Goal: Information Seeking & Learning: Learn about a topic

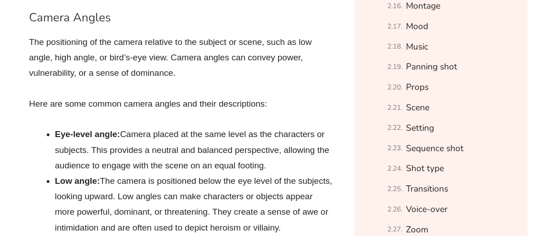
scroll to position [940, 0]
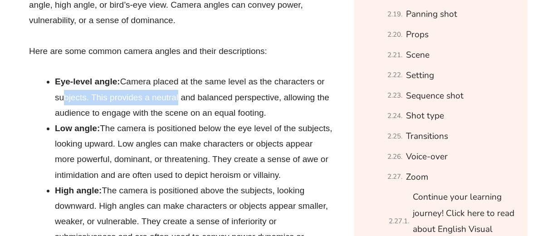
drag, startPoint x: 59, startPoint y: 93, endPoint x: 177, endPoint y: 93, distance: 117.9
click at [177, 93] on li "Eye-level angle: Camera placed at the same level as the characters or subjects.…" at bounding box center [194, 97] width 278 height 47
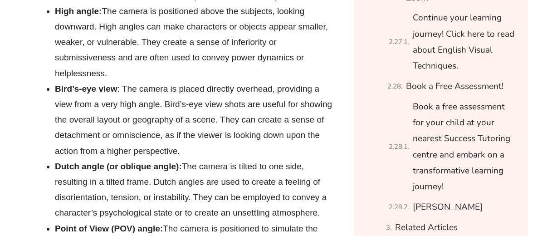
click at [126, 98] on li "Bird’s-eye view : The camera is placed directly overhead, providing a view from…" at bounding box center [194, 120] width 278 height 78
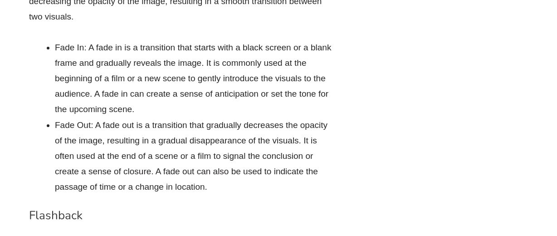
scroll to position [3770, 0]
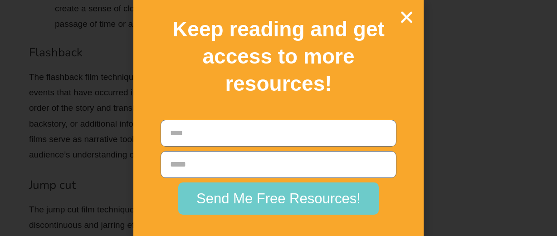
click at [413, 17] on icon "Close" at bounding box center [407, 17] width 16 height 16
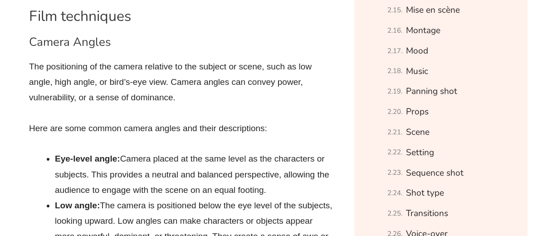
scroll to position [882, 0]
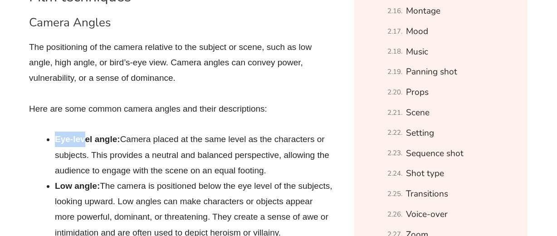
drag, startPoint x: 53, startPoint y: 137, endPoint x: 88, endPoint y: 137, distance: 35.8
click at [205, 150] on li "Eye-level angle: Camera placed at the same level as the characters or subjects.…" at bounding box center [194, 154] width 278 height 47
click at [126, 141] on li "Eye-level angle: Camera placed at the same level as the characters or subjects.…" at bounding box center [194, 154] width 278 height 47
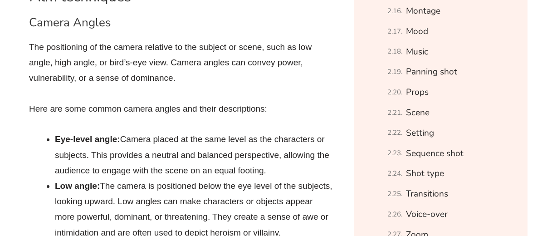
drag, startPoint x: 122, startPoint y: 139, endPoint x: 273, endPoint y: 166, distance: 153.0
click at [273, 166] on li "Eye-level angle: Camera placed at the same level as the characters or subjects.…" at bounding box center [194, 154] width 278 height 47
copy li "Camera placed at the same level as the characters or subjects. This provides a …"
click at [152, 156] on li "Eye-level angle: Camera placed at the same level as the characters or subjects.…" at bounding box center [194, 154] width 278 height 47
drag, startPoint x: 125, startPoint y: 140, endPoint x: 278, endPoint y: 166, distance: 155.5
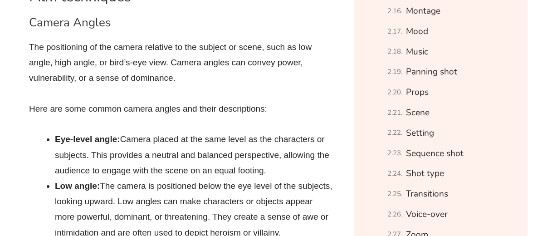
click at [278, 167] on li "Eye-level angle: Camera placed at the same level as the characters or subjects.…" at bounding box center [194, 154] width 278 height 47
copy li "Camera placed at the same level as the characters or subjects. This provides a …"
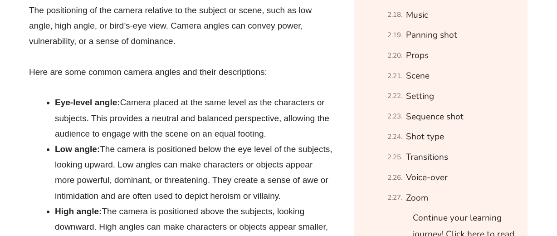
click at [141, 131] on li "Eye-level angle: Camera placed at the same level as the characters or subjects.…" at bounding box center [194, 118] width 278 height 47
drag, startPoint x: 54, startPoint y: 147, endPoint x: 97, endPoint y: 149, distance: 42.6
copy strong "Low angle"
drag, startPoint x: 105, startPoint y: 149, endPoint x: 314, endPoint y: 197, distance: 214.4
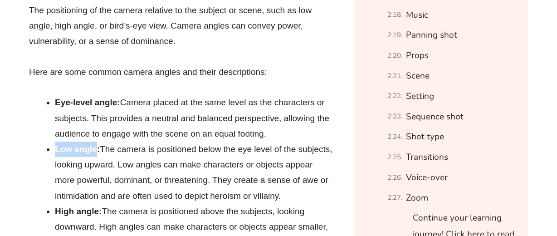
click at [314, 197] on li "Low angle: The camera is positioned below the eye level of the subjects, lookin…" at bounding box center [194, 172] width 278 height 62
copy li "The camera is positioned below the eye level of the subjects, looking upward. L…"
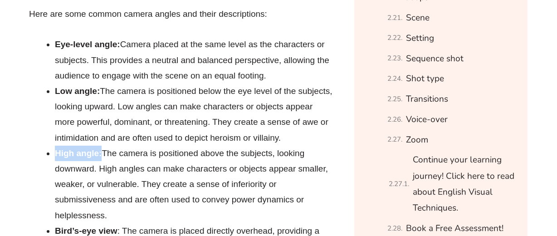
drag, startPoint x: 56, startPoint y: 153, endPoint x: 102, endPoint y: 153, distance: 45.3
click at [102, 153] on li "High angle: The camera is positioned above the subjects, looking downward. High…" at bounding box center [194, 185] width 278 height 78
copy strong "High angle:"
drag, startPoint x: 106, startPoint y: 151, endPoint x: 116, endPoint y: 215, distance: 64.3
click at [116, 215] on li "High angle: The camera is positioned above the subjects, looking downward. High…" at bounding box center [194, 185] width 278 height 78
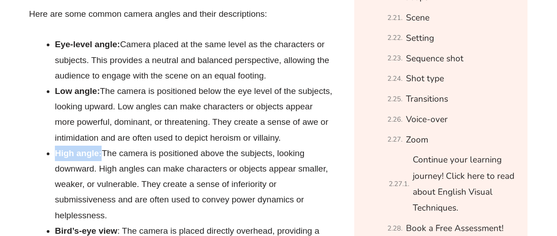
copy li "The camera is positioned above the subjects, looking downward. High angles can …"
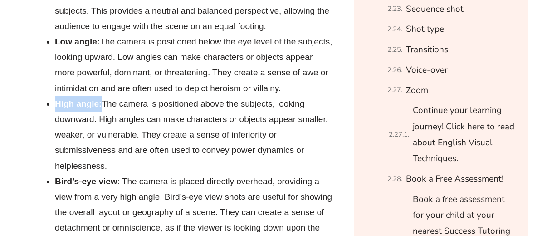
scroll to position [1045, 0]
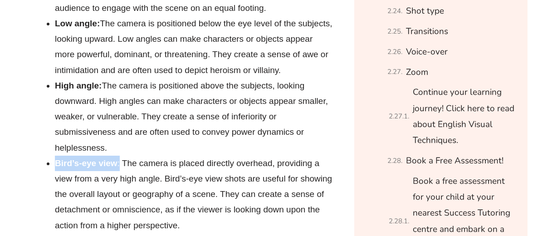
drag, startPoint x: 56, startPoint y: 162, endPoint x: 120, endPoint y: 161, distance: 63.5
click at [120, 161] on li "Bird’s-eye view : The camera is placed directly overhead, providing a view from…" at bounding box center [194, 195] width 278 height 78
copy li "Bird’s-eye view :"
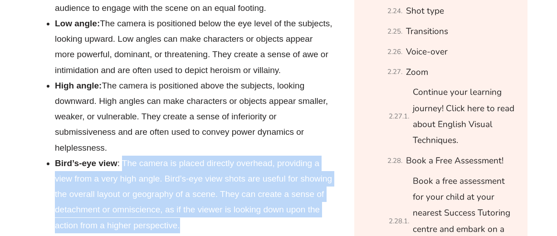
drag, startPoint x: 124, startPoint y: 162, endPoint x: 193, endPoint y: 223, distance: 91.9
click at [193, 223] on li "Bird’s-eye view : The camera is placed directly overhead, providing a view from…" at bounding box center [194, 195] width 278 height 78
copy li "The camera is placed directly overhead, providing a view from a very high angle…"
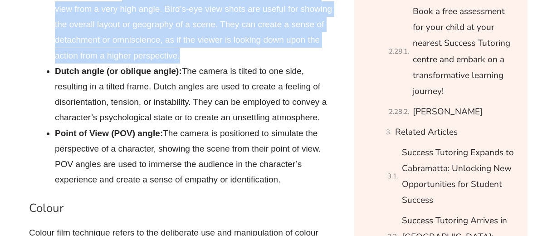
scroll to position [1233, 0]
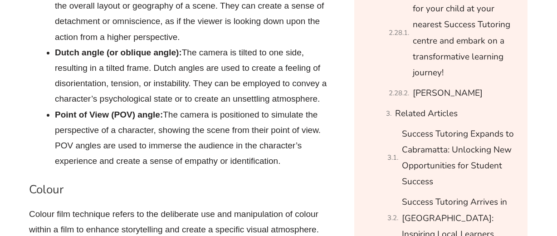
click at [112, 121] on li "Point of View (POV) angle: The camera is positioned to simulate the perspective…" at bounding box center [194, 138] width 278 height 62
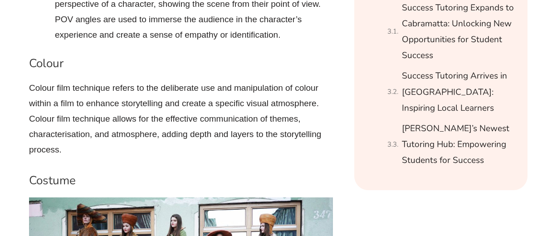
scroll to position [1368, 0]
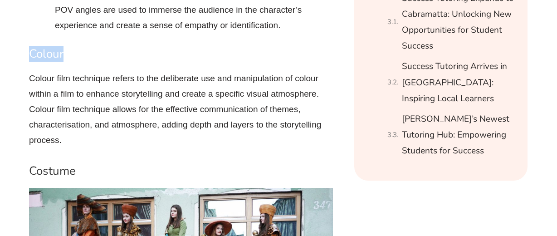
drag, startPoint x: 32, startPoint y: 55, endPoint x: 75, endPoint y: 55, distance: 43.1
click at [75, 55] on h3 "Colour" at bounding box center [181, 53] width 304 height 15
copy h3 "Colour"
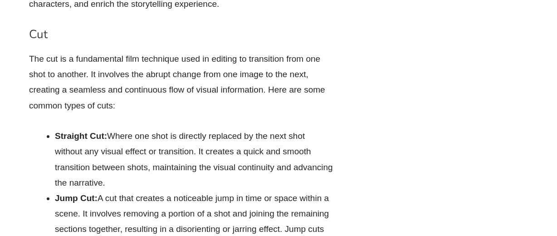
scroll to position [1915, 0]
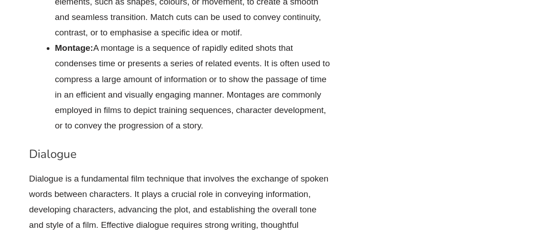
scroll to position [2312, 0]
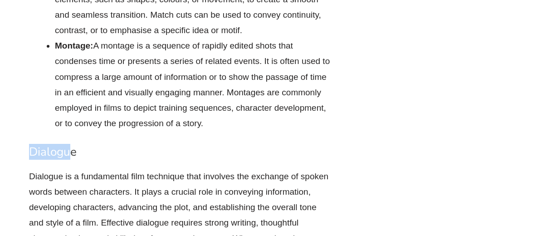
drag, startPoint x: 33, startPoint y: 151, endPoint x: 69, endPoint y: 153, distance: 36.8
click at [69, 153] on h3 "Dialogue" at bounding box center [181, 151] width 304 height 15
click at [72, 153] on h3 "Dialogue" at bounding box center [181, 151] width 304 height 15
drag, startPoint x: 76, startPoint y: 151, endPoint x: 26, endPoint y: 152, distance: 49.4
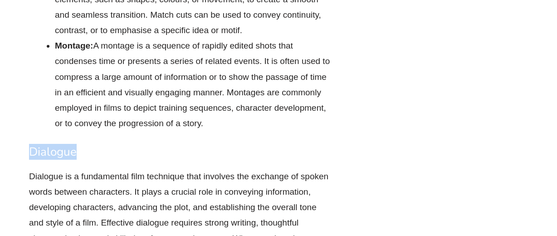
copy h3 "Dialogue"
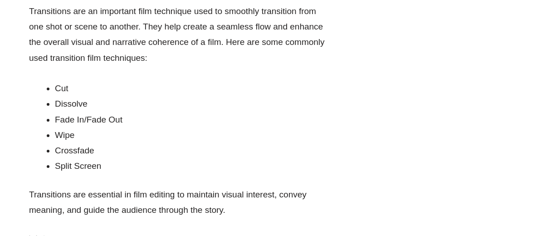
scroll to position [7098, 0]
